Goal: Task Accomplishment & Management: Complete application form

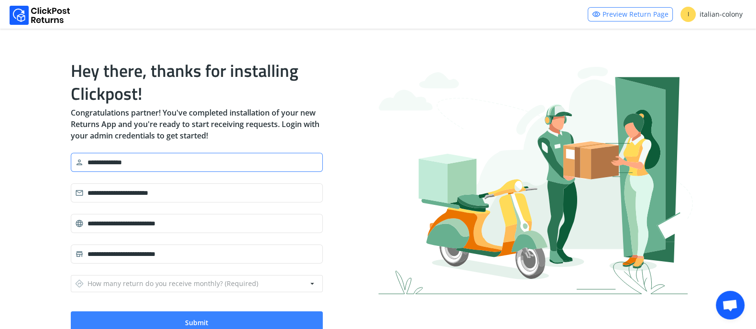
scroll to position [36, 0]
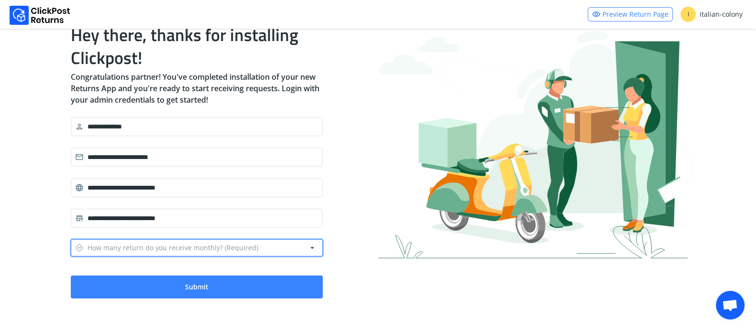
click at [161, 250] on div "directions How many return do you receive monthly? (Required)" at bounding box center [166, 247] width 183 height 13
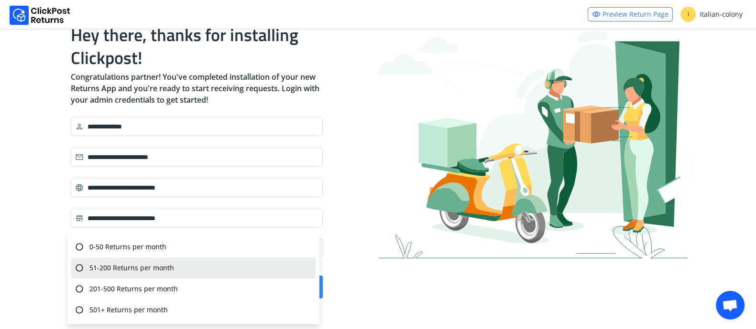
click at [154, 271] on span "51-200 Returns per month" at bounding box center [131, 268] width 85 height 10
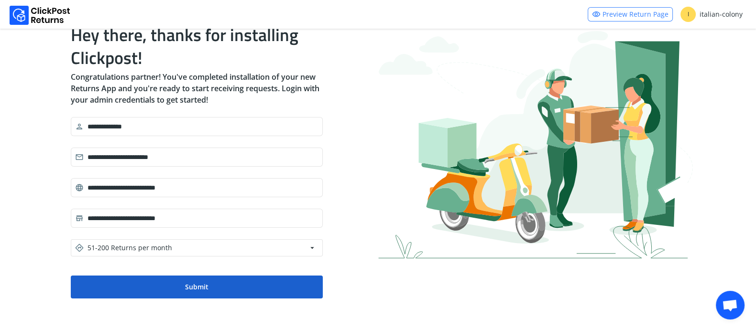
click at [174, 294] on button "Submit" at bounding box center [197, 287] width 252 height 23
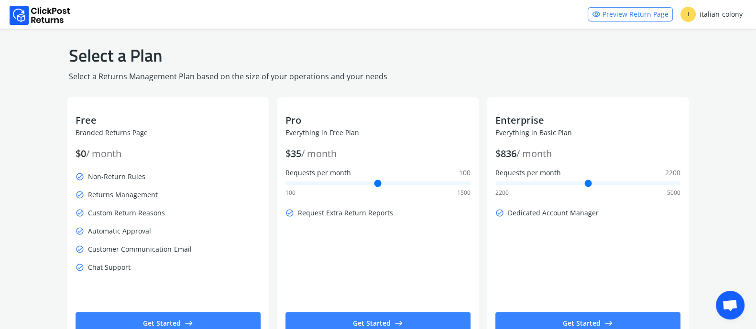
scroll to position [41, 0]
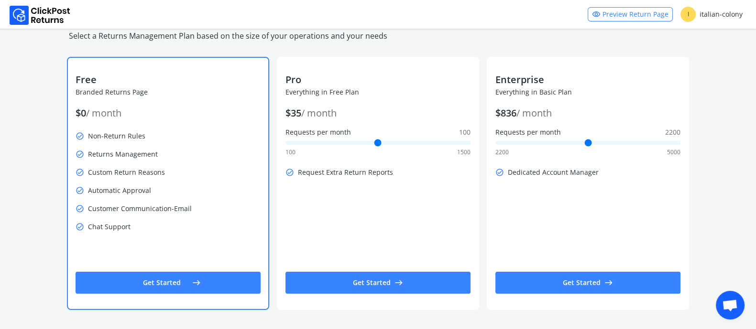
click at [156, 293] on button "Get Started east" at bounding box center [168, 283] width 185 height 22
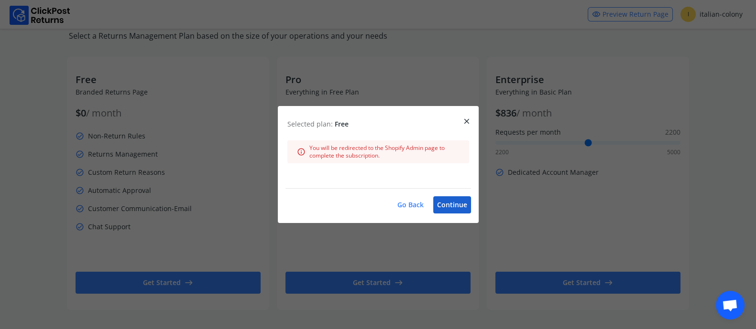
click at [440, 204] on button "Continue" at bounding box center [452, 204] width 38 height 17
click at [449, 202] on button "Continue" at bounding box center [452, 204] width 38 height 17
click at [446, 212] on button "Continue" at bounding box center [452, 204] width 38 height 17
click at [464, 120] on span "close" at bounding box center [466, 121] width 9 height 13
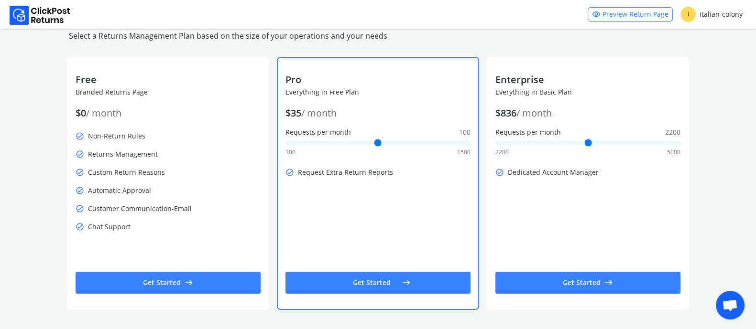
click at [371, 287] on button "Get Started east" at bounding box center [377, 283] width 185 height 22
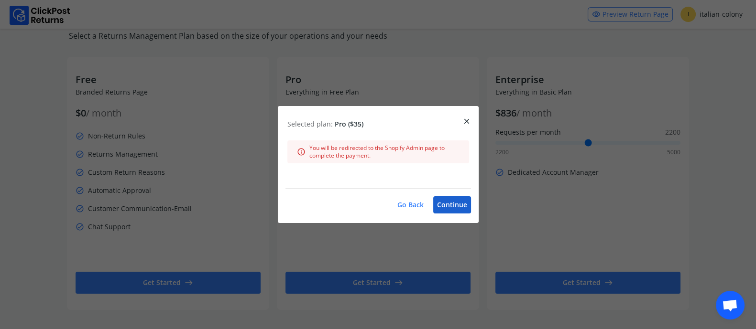
click at [462, 211] on button "Continue" at bounding box center [452, 204] width 38 height 17
click at [467, 125] on span "close" at bounding box center [466, 121] width 9 height 13
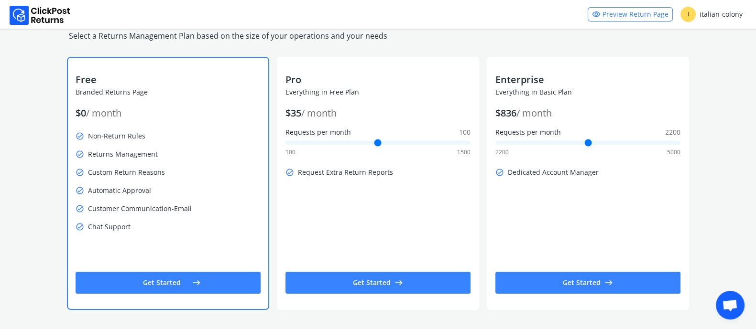
click at [168, 283] on button "Get Started east" at bounding box center [168, 283] width 185 height 22
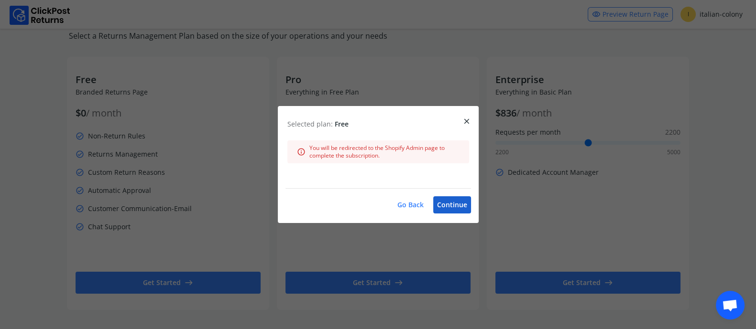
click at [457, 209] on button "Continue" at bounding box center [452, 204] width 38 height 17
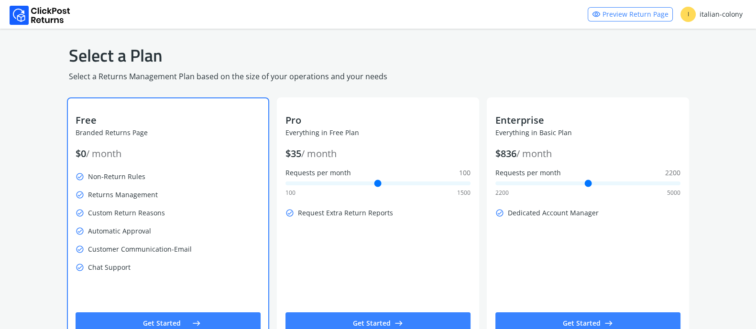
scroll to position [41, 0]
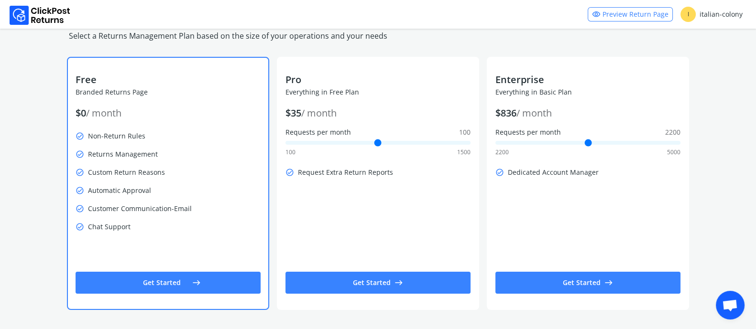
click at [199, 279] on span "east" at bounding box center [196, 282] width 9 height 13
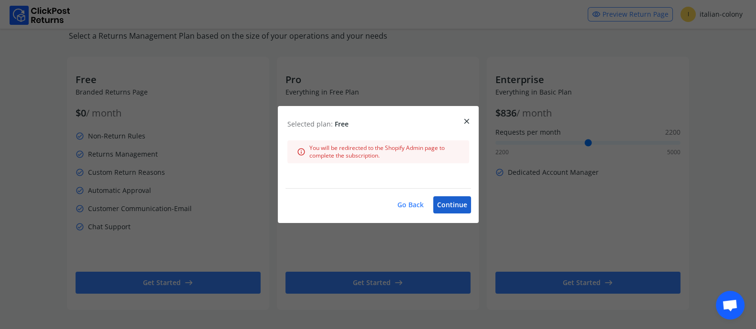
click at [462, 205] on button "Continue" at bounding box center [452, 204] width 38 height 17
click at [467, 124] on span "close" at bounding box center [466, 121] width 9 height 13
